Goal: Task Accomplishment & Management: Manage account settings

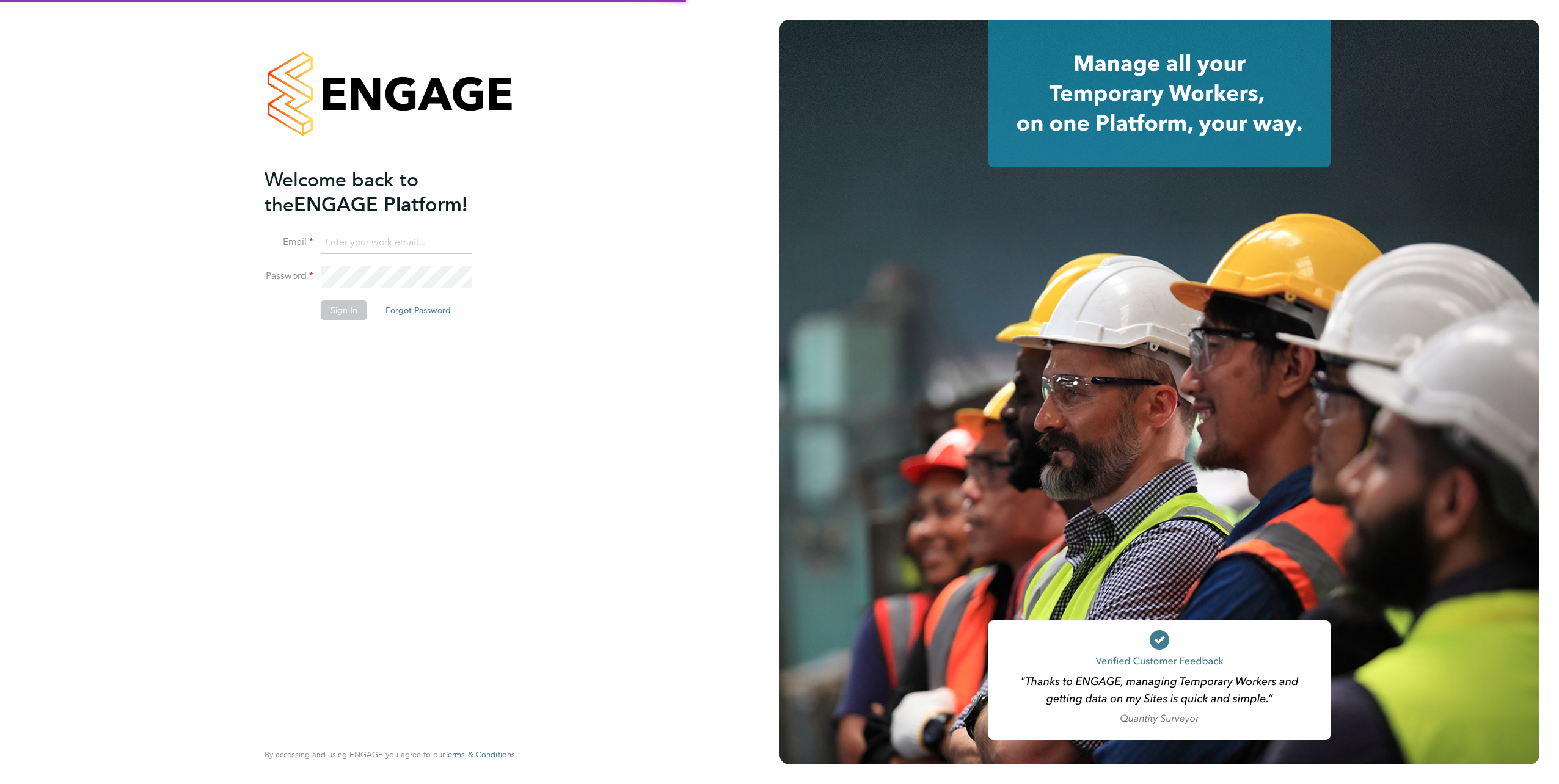
type input "inga.markelyte@justice.gov.uk"
click at [353, 316] on button "Sign In" at bounding box center [344, 309] width 47 height 19
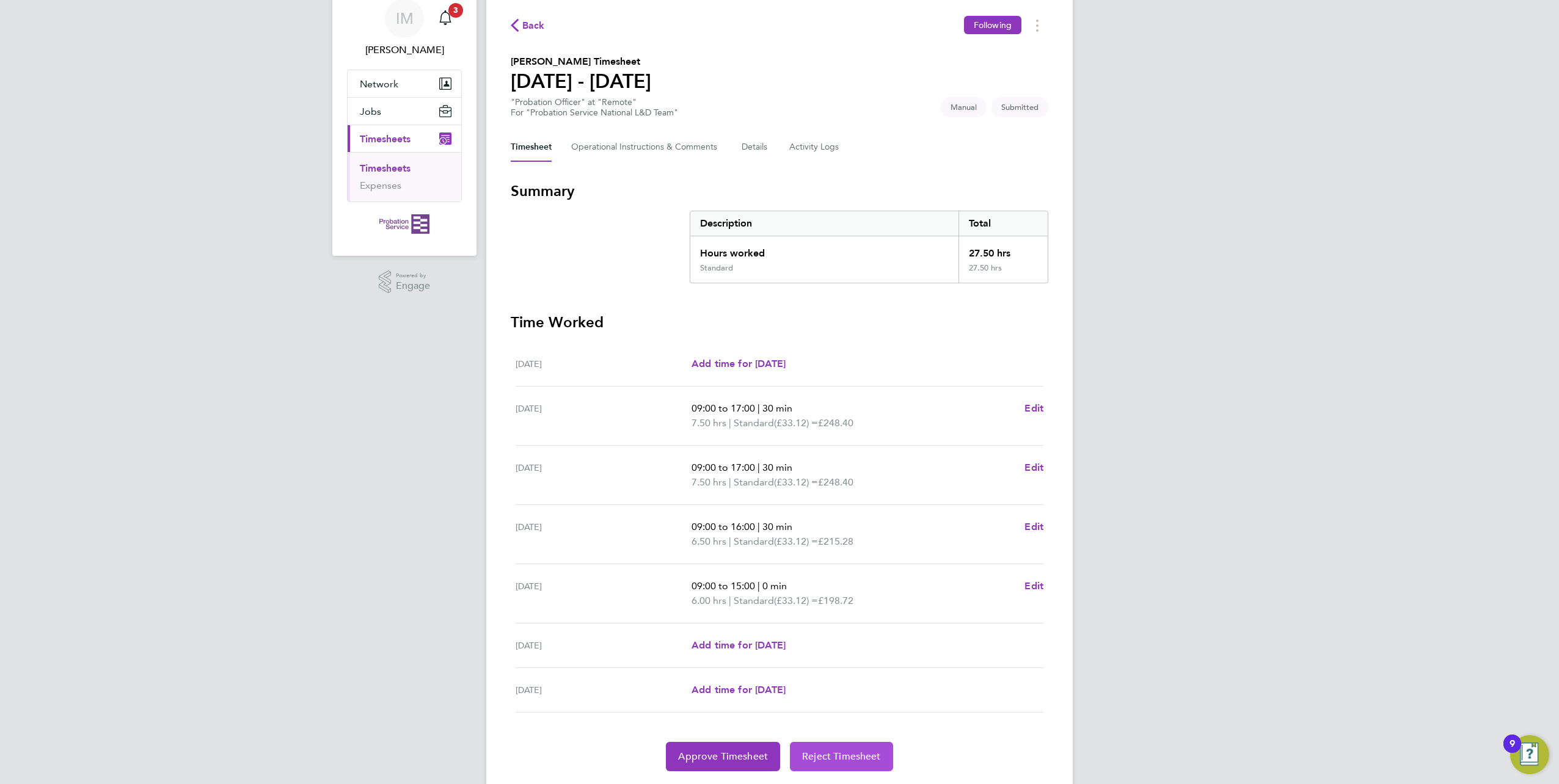
scroll to position [83, 0]
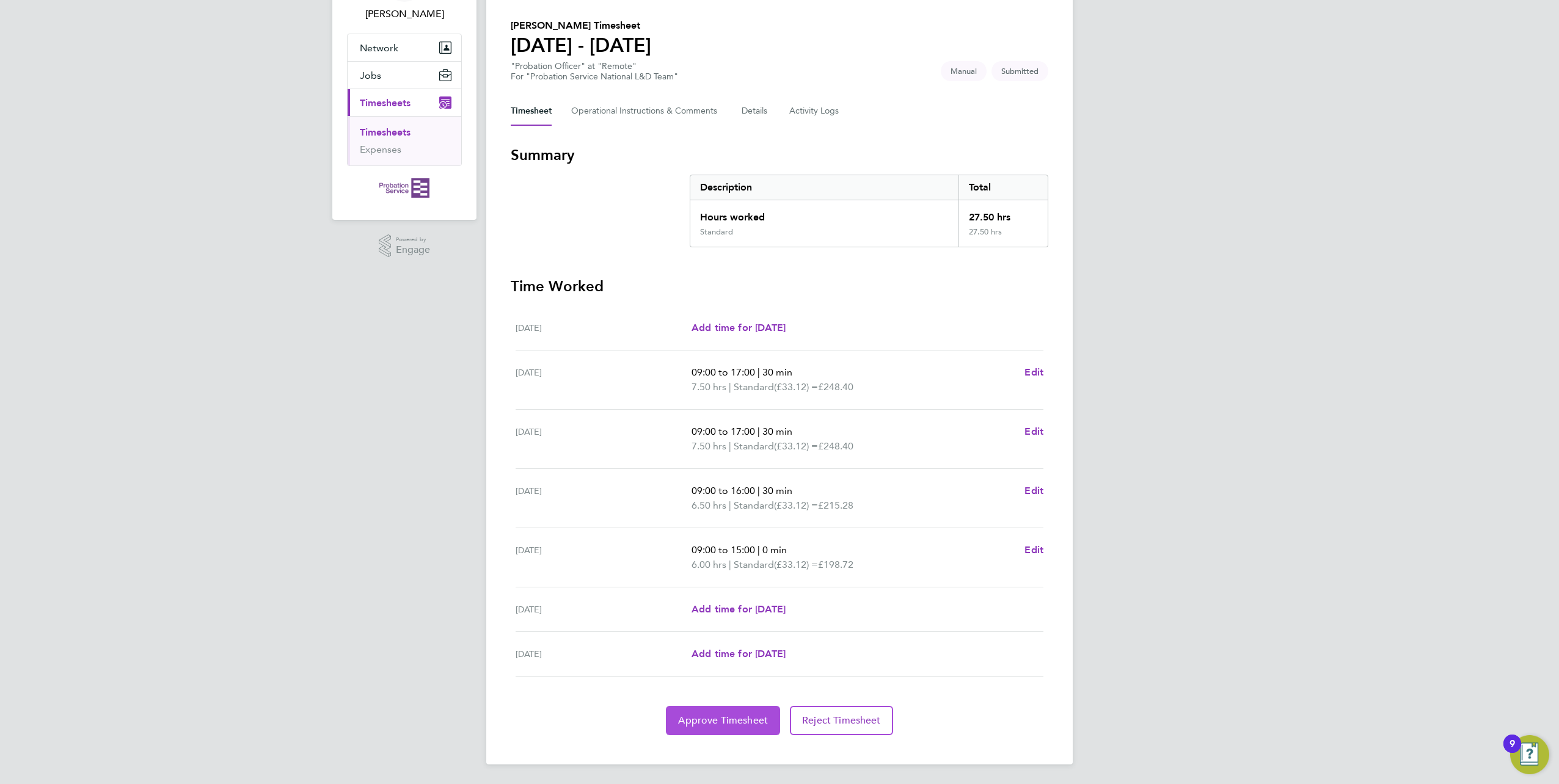
click at [727, 719] on span "Approve Timesheet" at bounding box center [723, 721] width 90 height 13
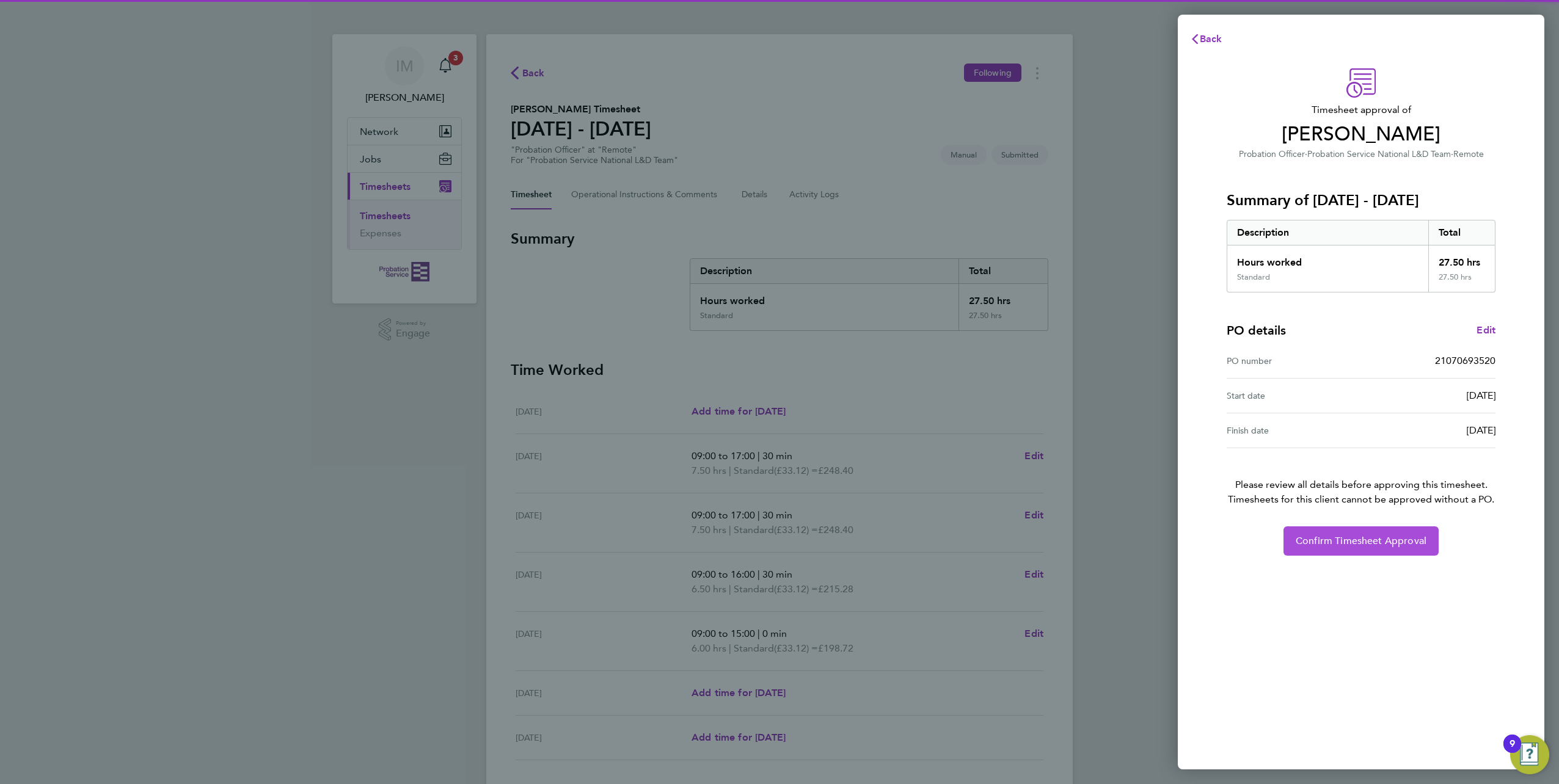
click at [1362, 534] on button "Confirm Timesheet Approval" at bounding box center [1361, 540] width 155 height 29
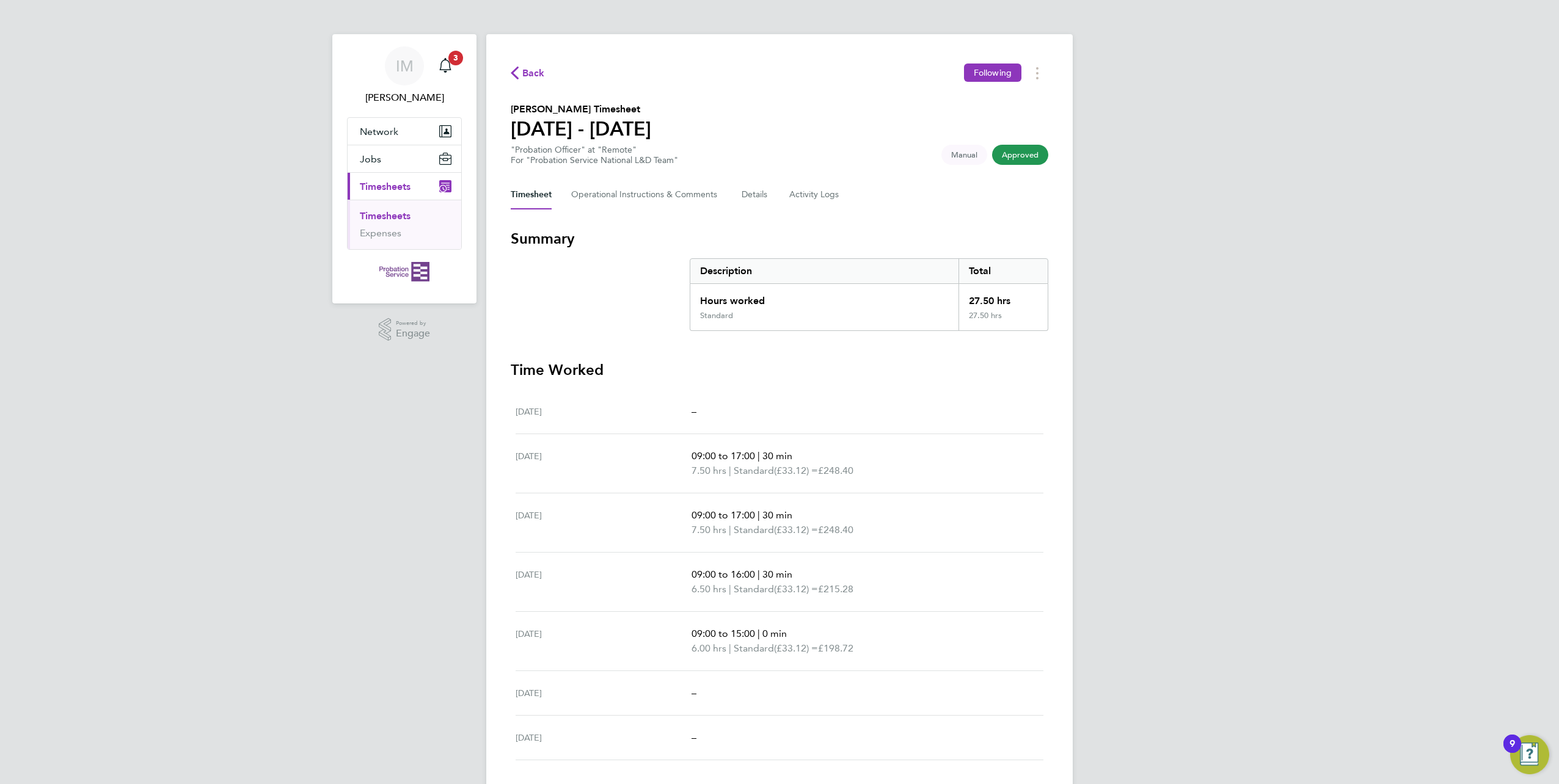
click at [772, 198] on div "Timesheet Operational Instructions & Comments Details Activity Logs" at bounding box center [779, 194] width 537 height 29
click at [756, 190] on button "Details" at bounding box center [756, 194] width 28 height 29
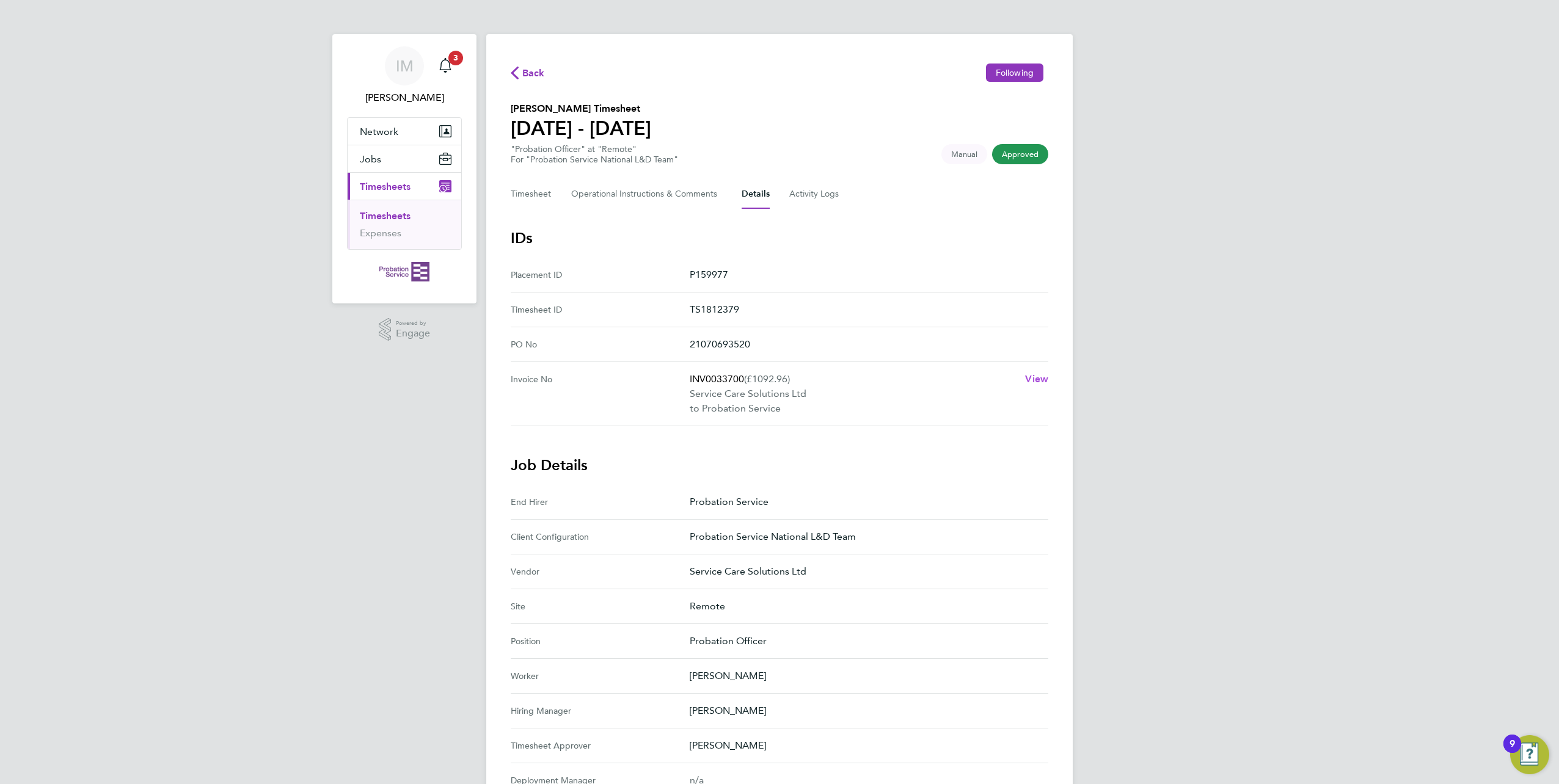
click at [1037, 374] on span "View" at bounding box center [1037, 379] width 23 height 12
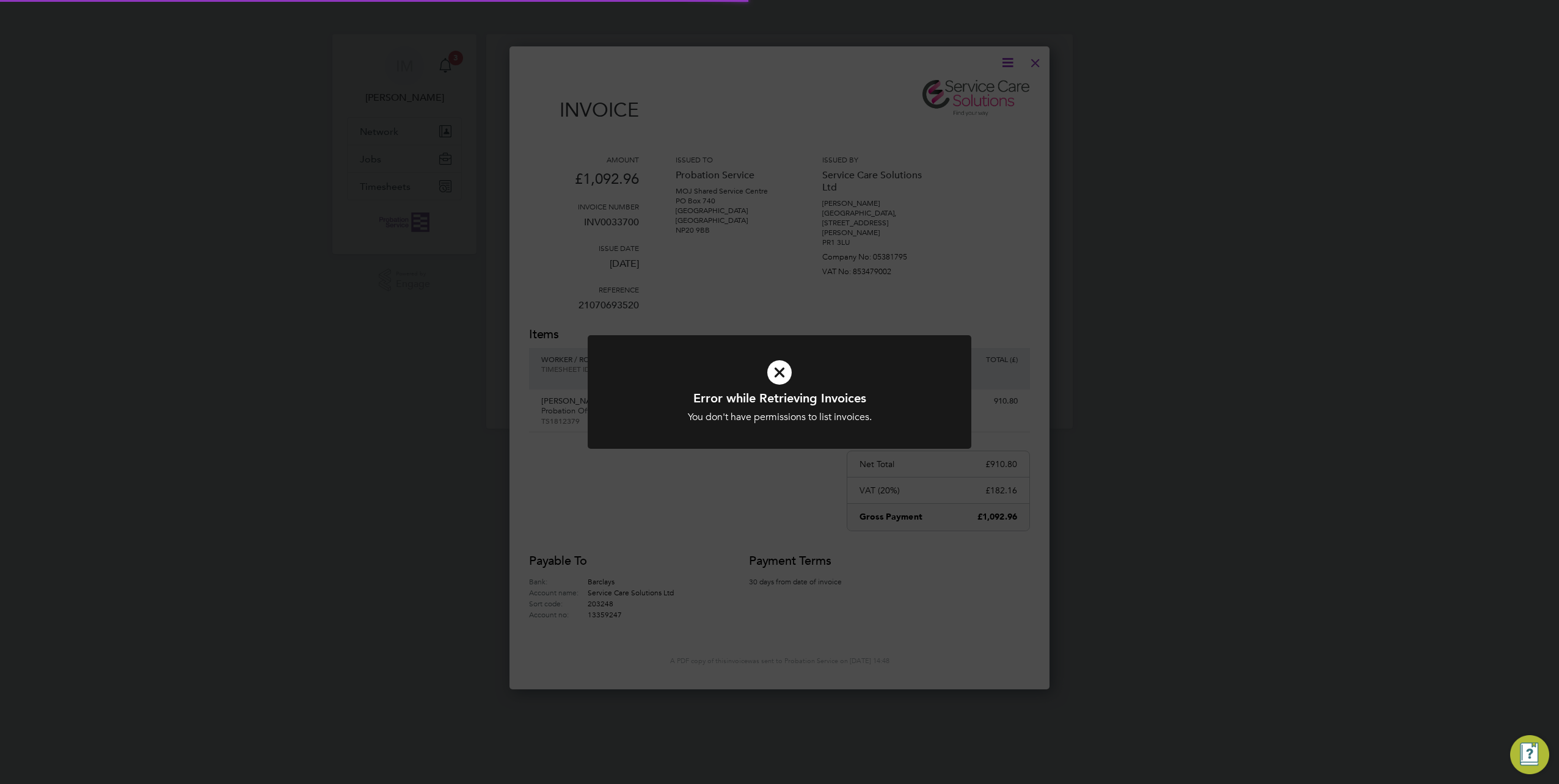
scroll to position [640, 541]
click at [783, 366] on icon at bounding box center [779, 372] width 318 height 48
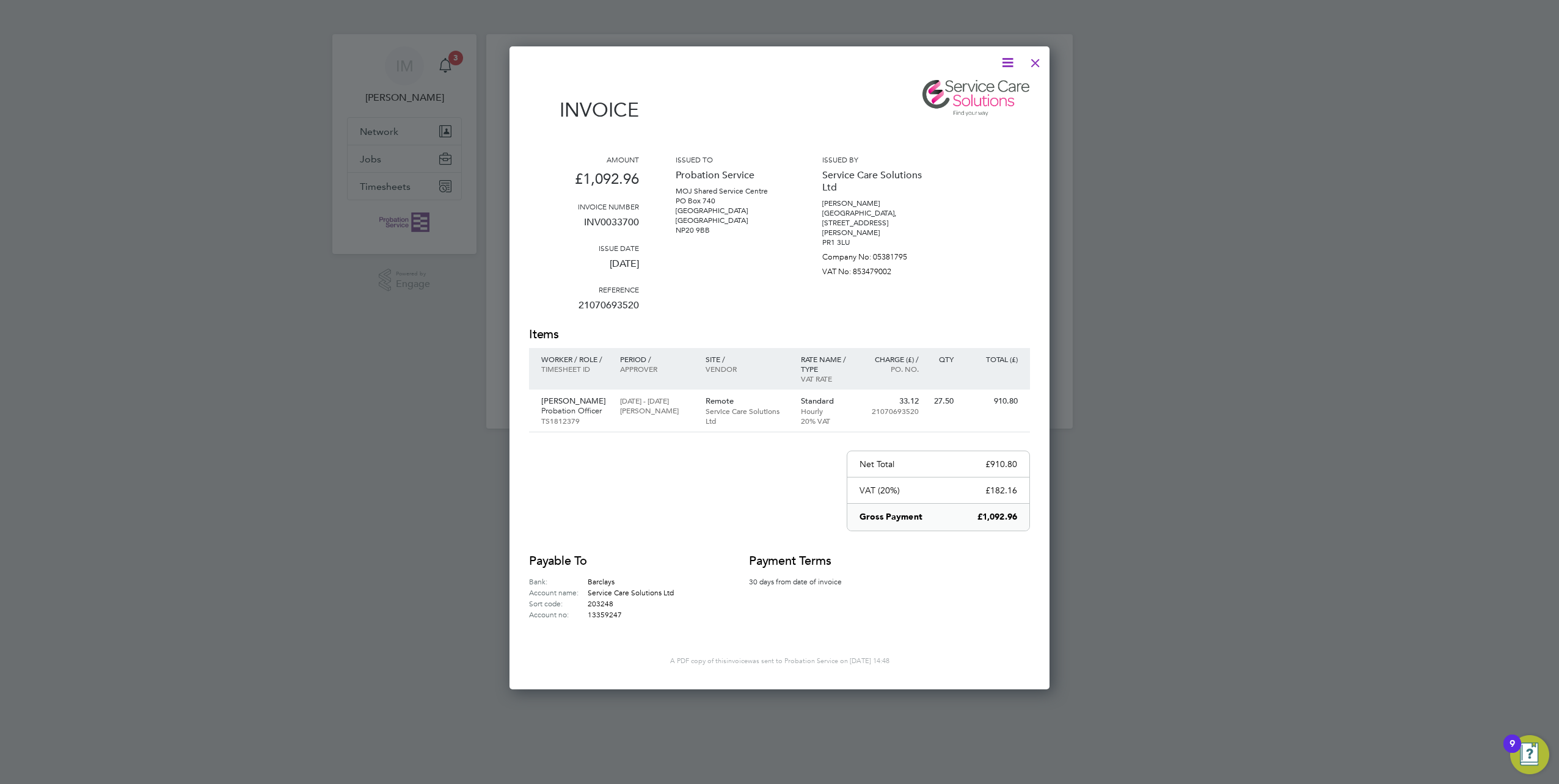
click at [1009, 63] on icon at bounding box center [1008, 63] width 15 height 15
click at [983, 89] on li "Download Invoice" at bounding box center [970, 92] width 84 height 18
